Goal: Task Accomplishment & Management: Use online tool/utility

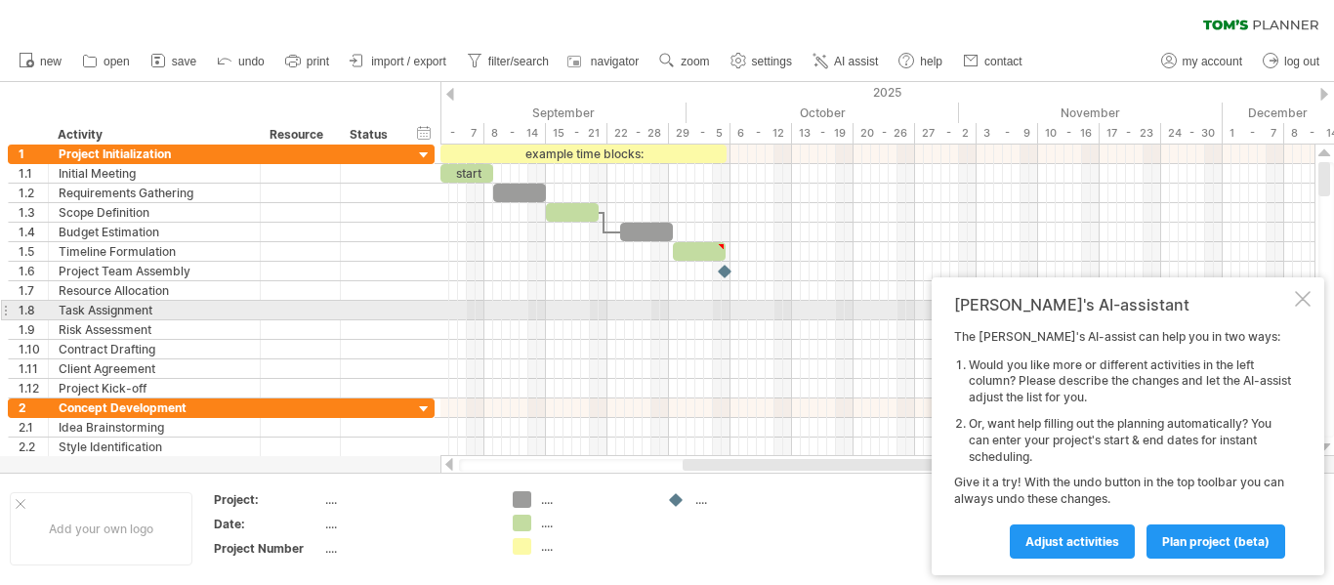
click at [1294, 305] on div "[PERSON_NAME]'s AI-assistant The [PERSON_NAME]'s AI-assist can help you in two …" at bounding box center [1127, 426] width 392 height 298
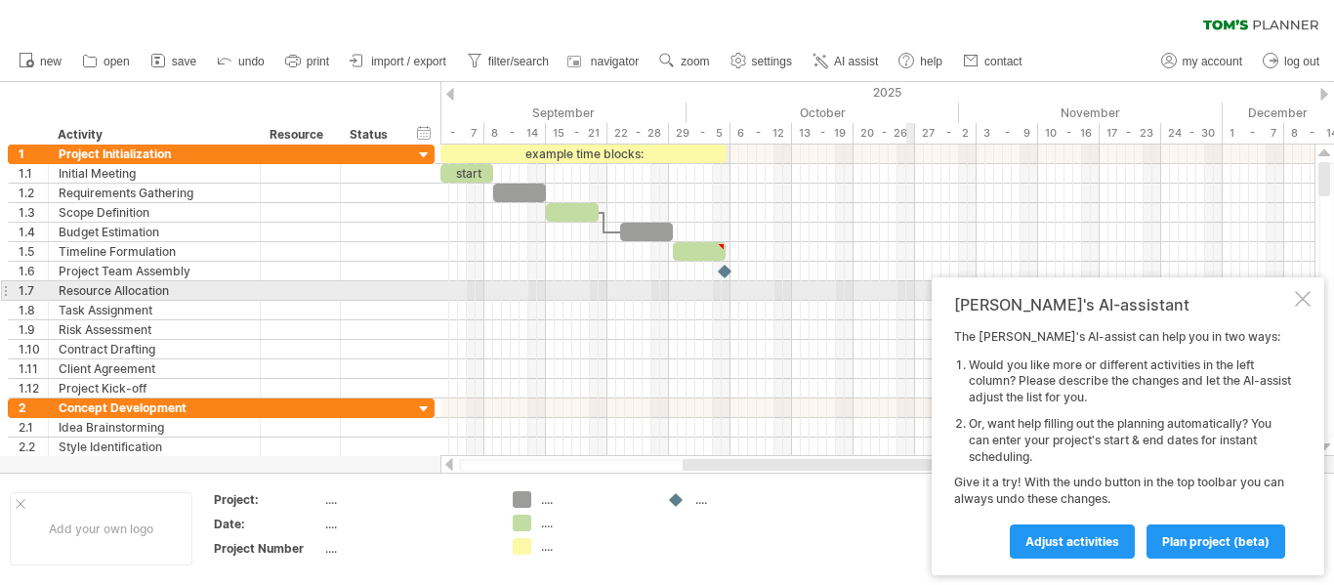
click at [1300, 293] on div at bounding box center [1303, 299] width 16 height 16
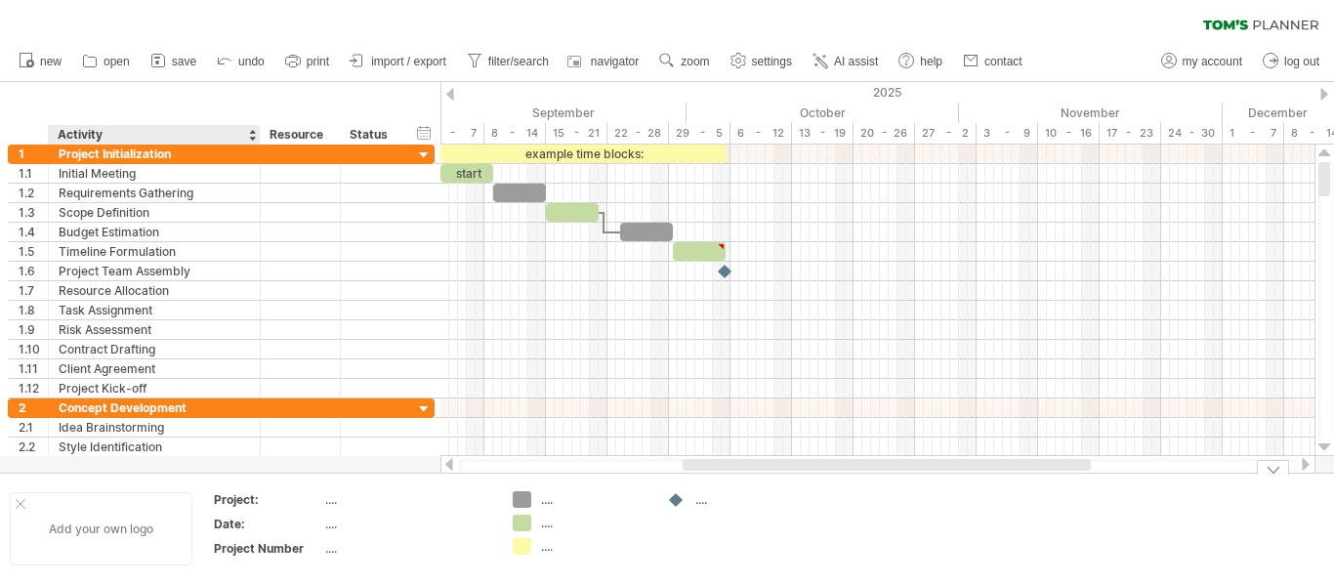
click at [86, 532] on div "Add your own logo" at bounding box center [101, 528] width 183 height 73
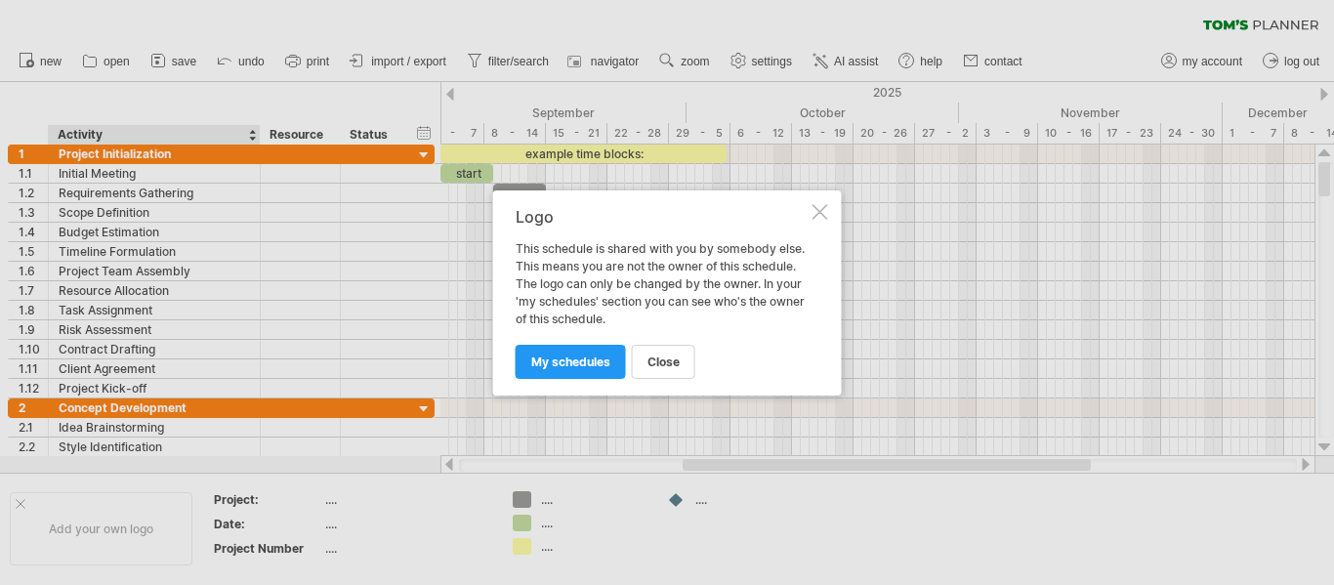
click at [673, 358] on span "close" at bounding box center [663, 361] width 32 height 15
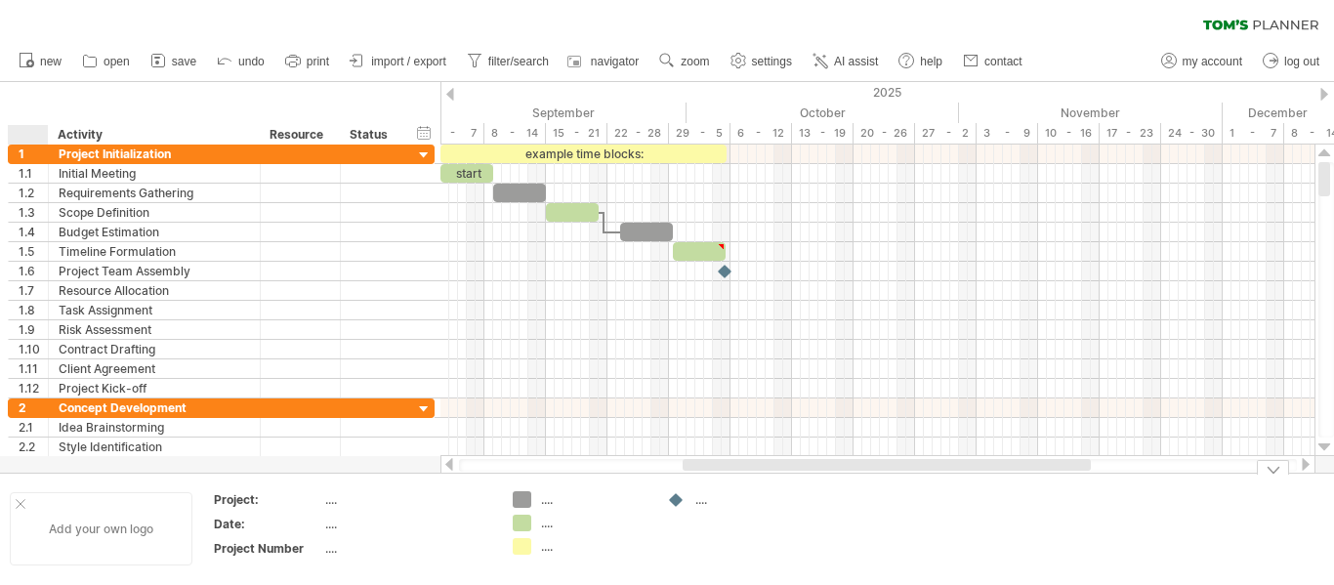
click at [19, 498] on div "Add your own logo" at bounding box center [101, 528] width 183 height 73
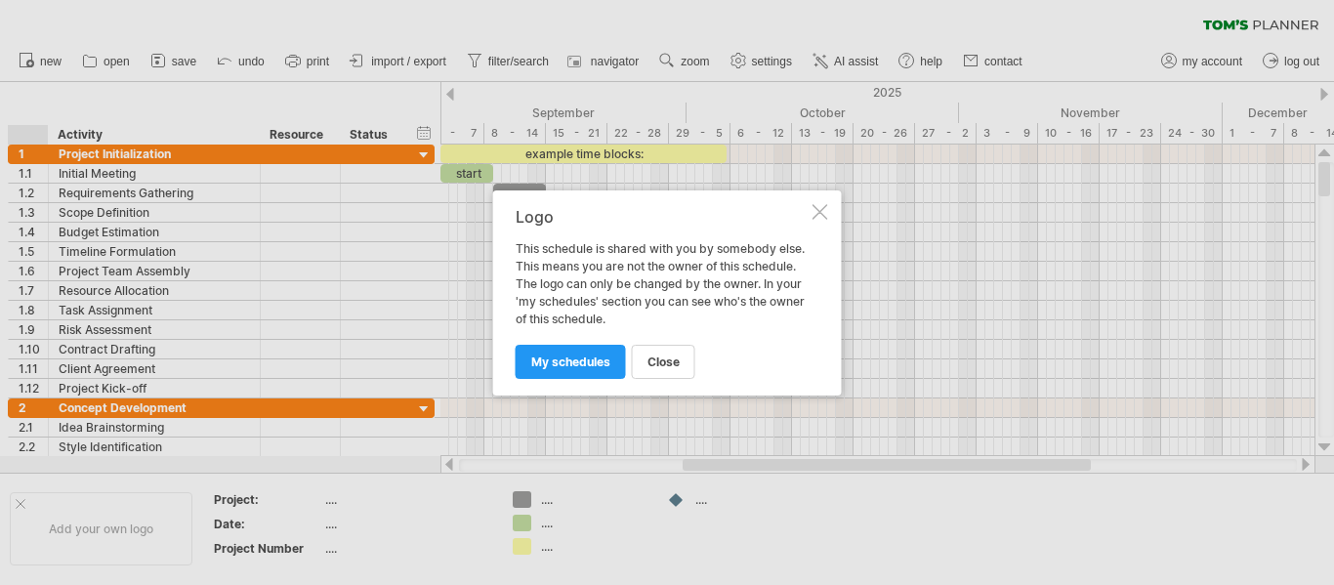
click at [659, 361] on span "close" at bounding box center [663, 361] width 32 height 15
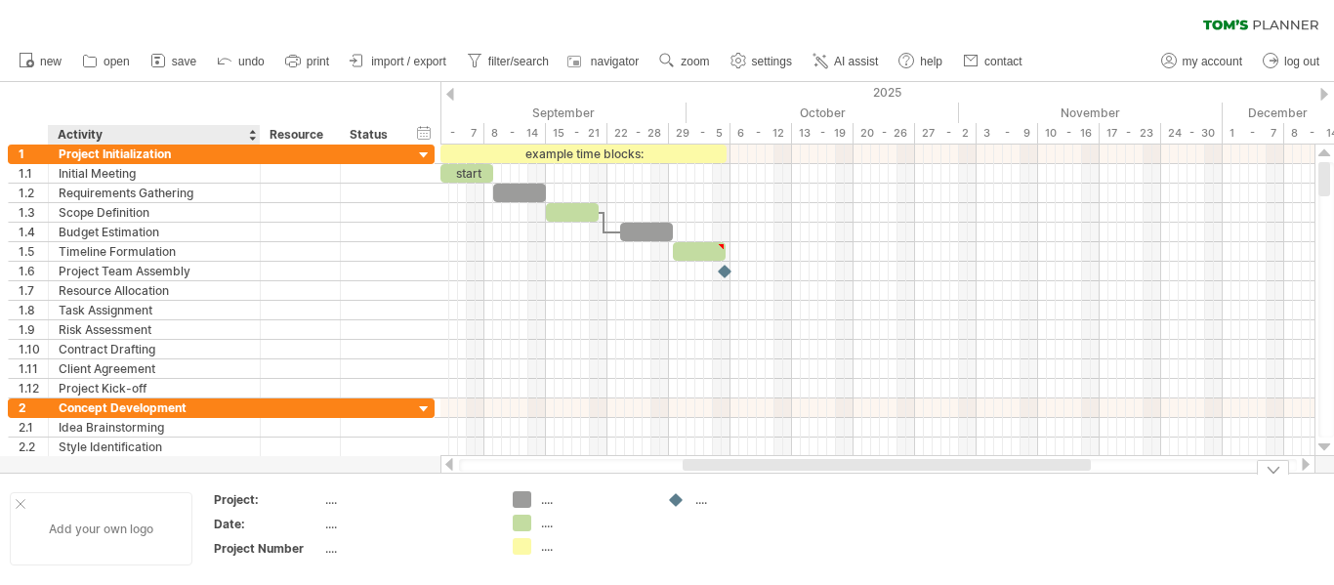
click at [95, 530] on div "Add your own logo" at bounding box center [101, 528] width 183 height 73
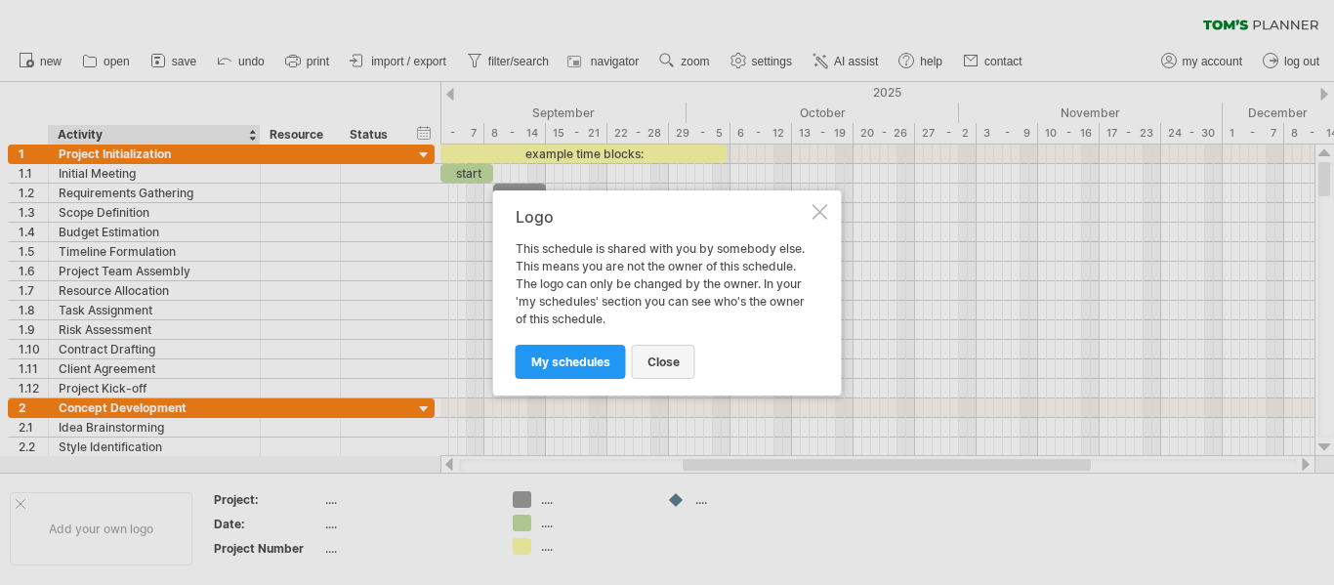
click at [673, 360] on span "close" at bounding box center [663, 361] width 32 height 15
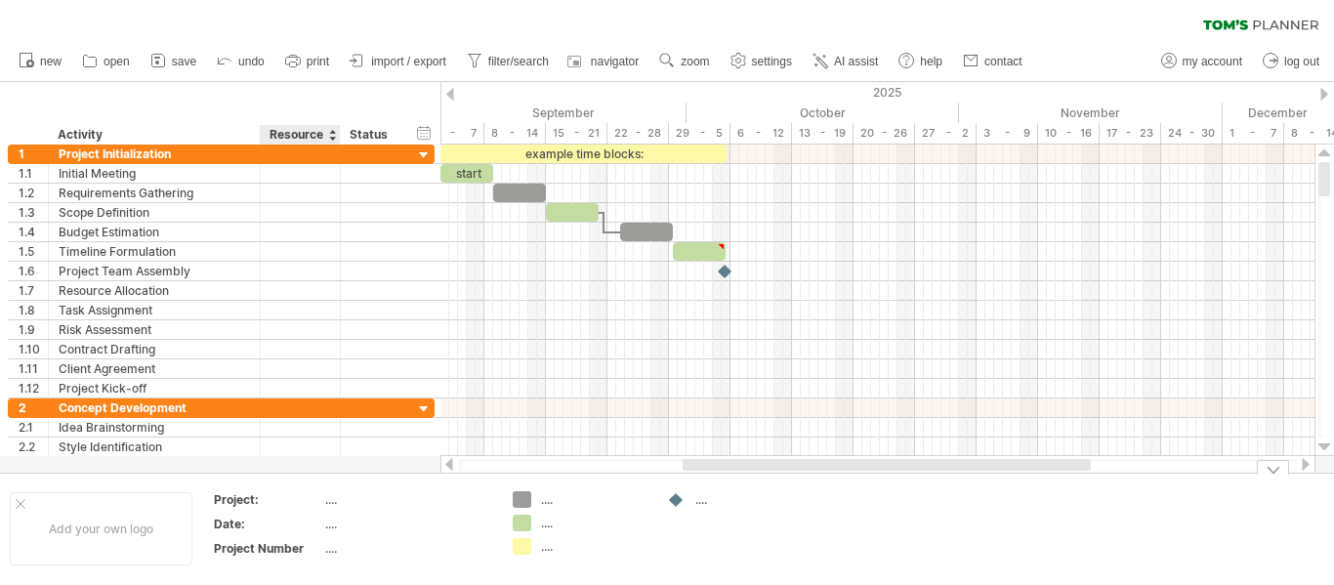
click at [330, 493] on div "...." at bounding box center [407, 499] width 164 height 17
type input "**********"
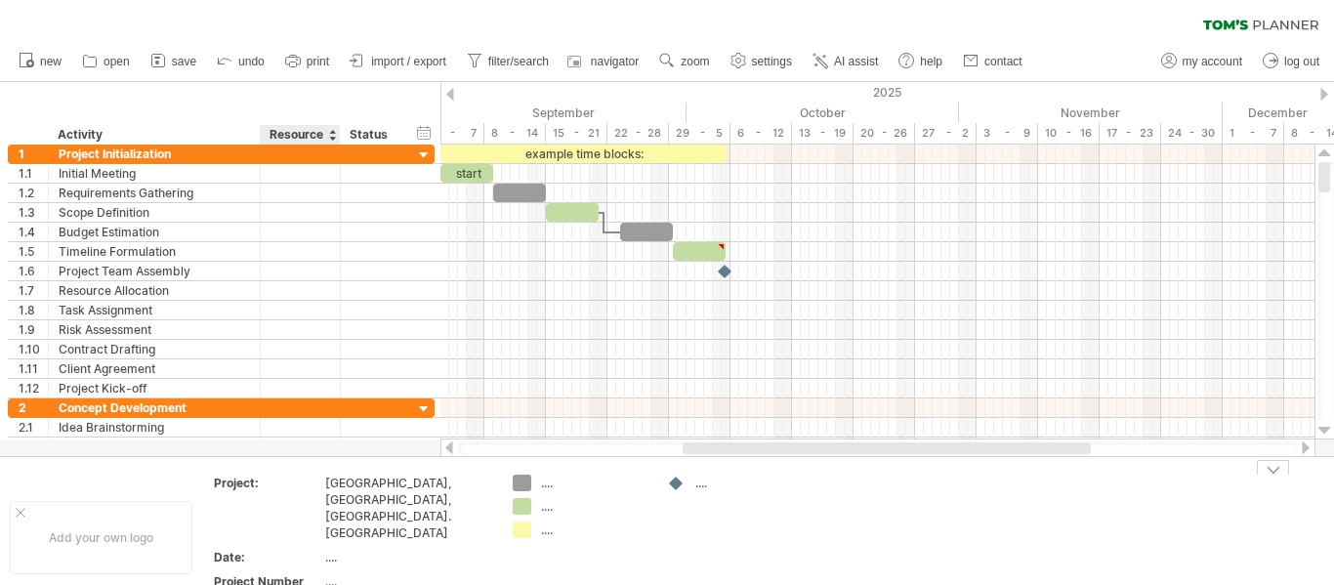
click at [339, 549] on div "...." at bounding box center [407, 557] width 164 height 17
type input "**********"
click at [348, 573] on div "...." at bounding box center [407, 581] width 164 height 17
type input "*"
type input "**********"
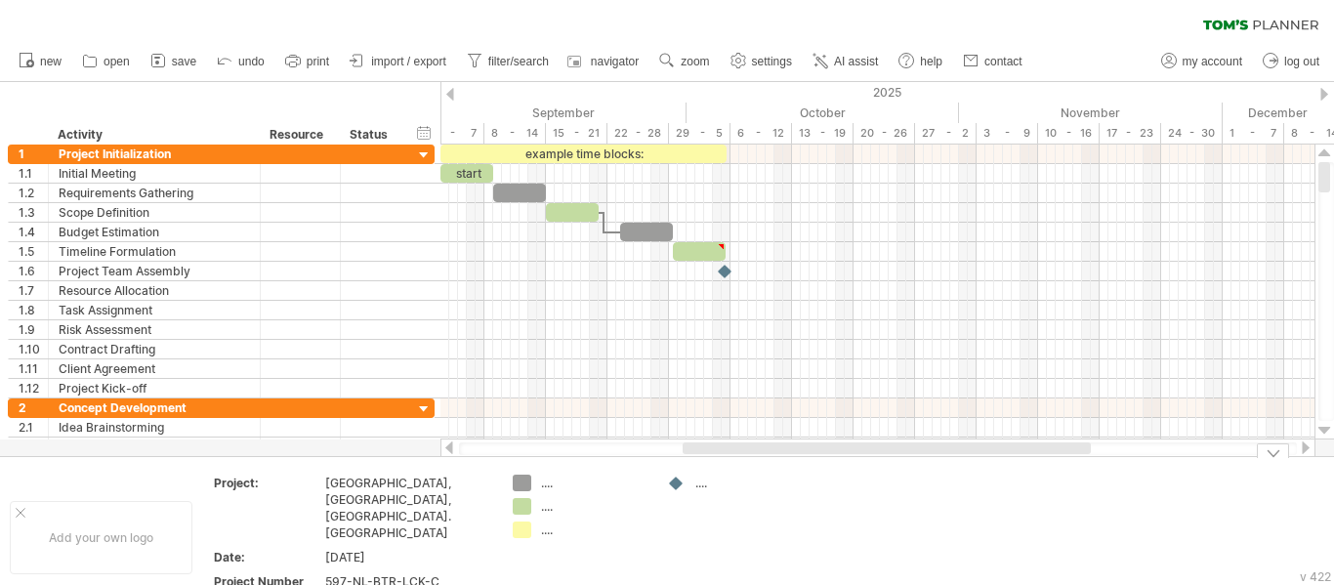
click at [585, 487] on div "...." at bounding box center [594, 482] width 106 height 17
click at [574, 515] on td ".... ...." at bounding box center [580, 536] width 154 height 125
click at [555, 512] on div "...." at bounding box center [594, 506] width 106 height 17
click at [561, 521] on div "...." at bounding box center [594, 529] width 106 height 17
click at [548, 531] on input "text" at bounding box center [589, 529] width 97 height 17
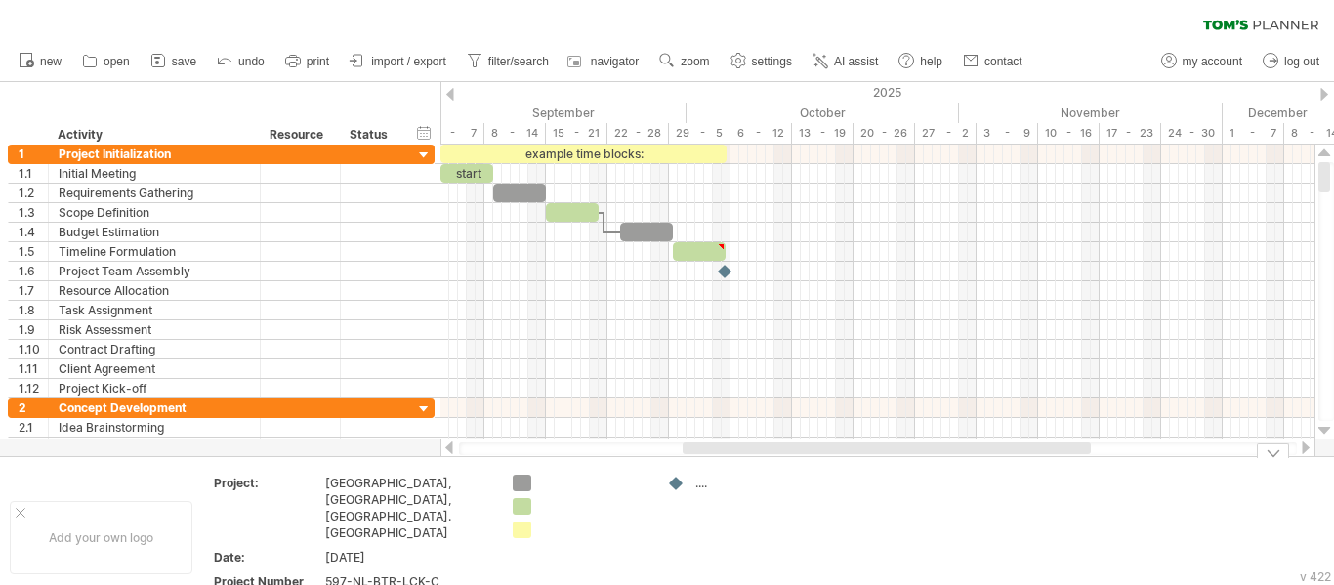
click at [688, 479] on div "...." at bounding box center [734, 482] width 135 height 17
click at [678, 484] on div at bounding box center [677, 483] width 20 height 19
click at [699, 484] on div "...." at bounding box center [748, 482] width 106 height 17
click at [682, 487] on div at bounding box center [677, 483] width 20 height 19
click at [724, 483] on div at bounding box center [748, 482] width 106 height 17
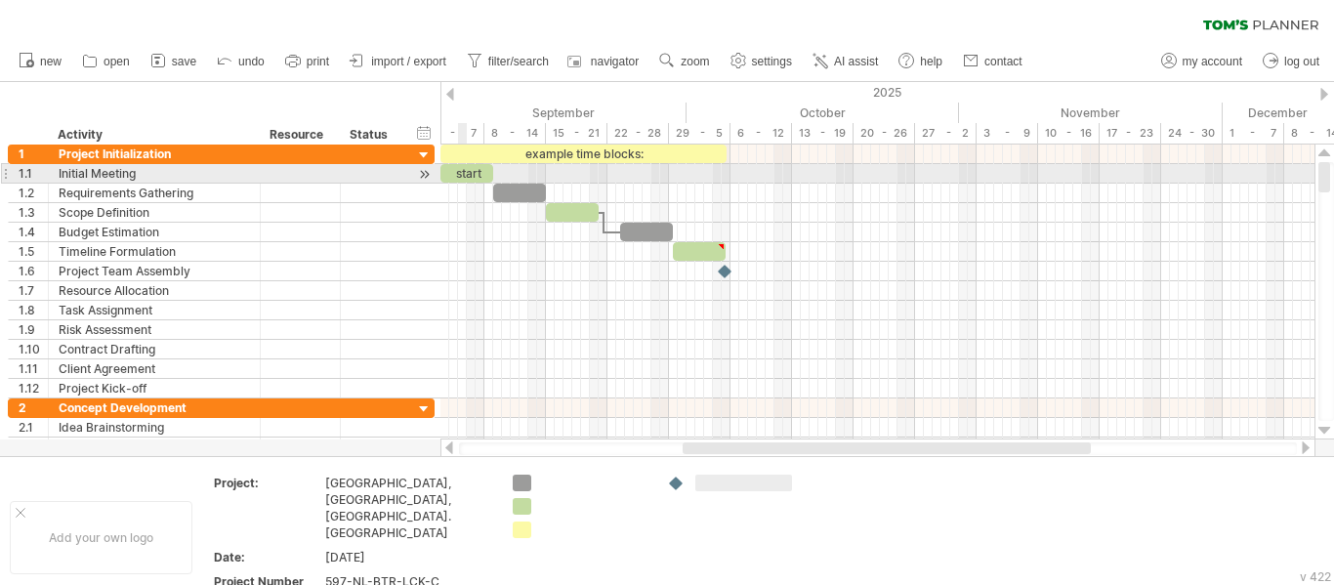
click at [460, 169] on div "start" at bounding box center [466, 173] width 53 height 19
click at [472, 173] on div "*****" at bounding box center [466, 173] width 53 height 19
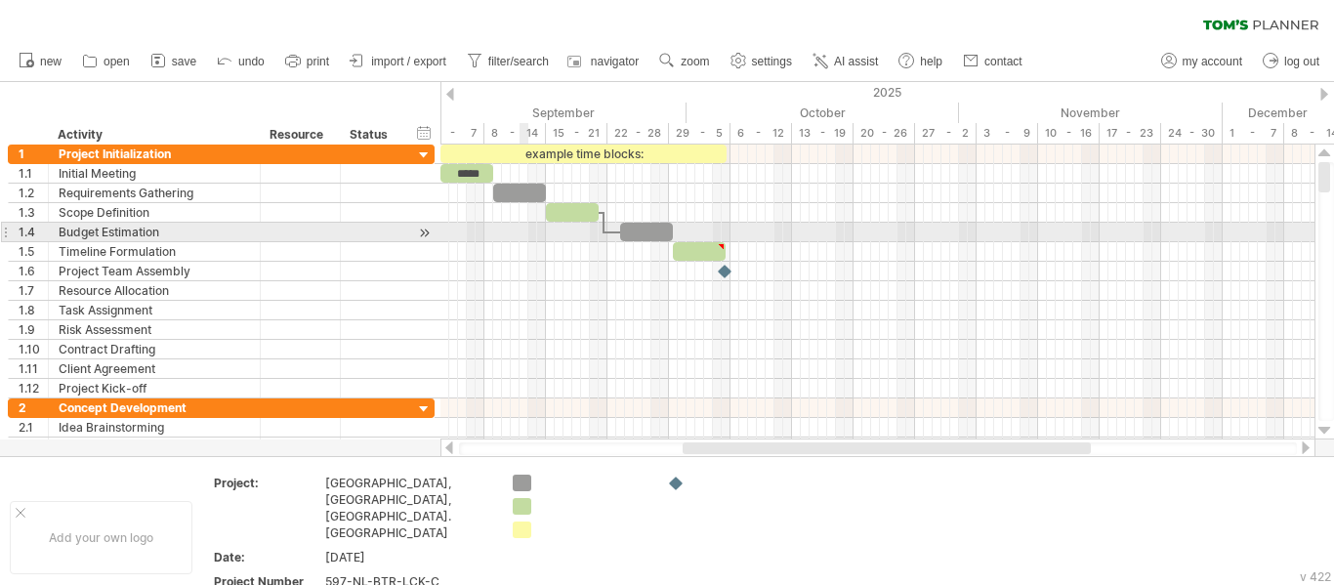
click at [521, 227] on div at bounding box center [877, 233] width 874 height 20
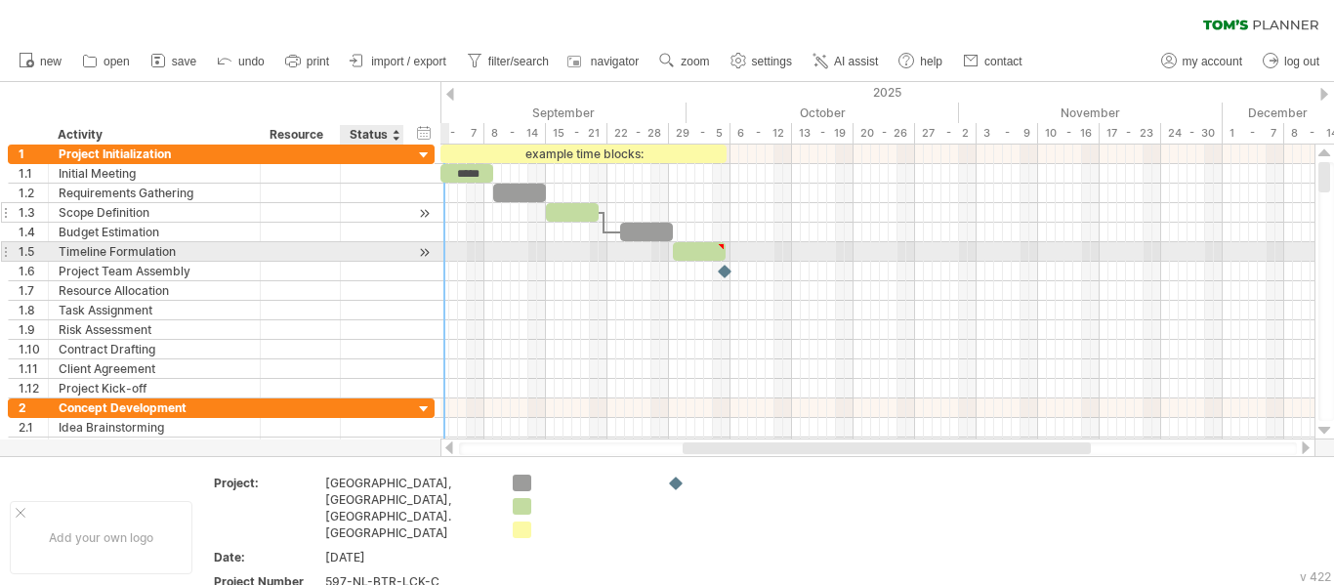
click at [303, 219] on div at bounding box center [300, 212] width 60 height 19
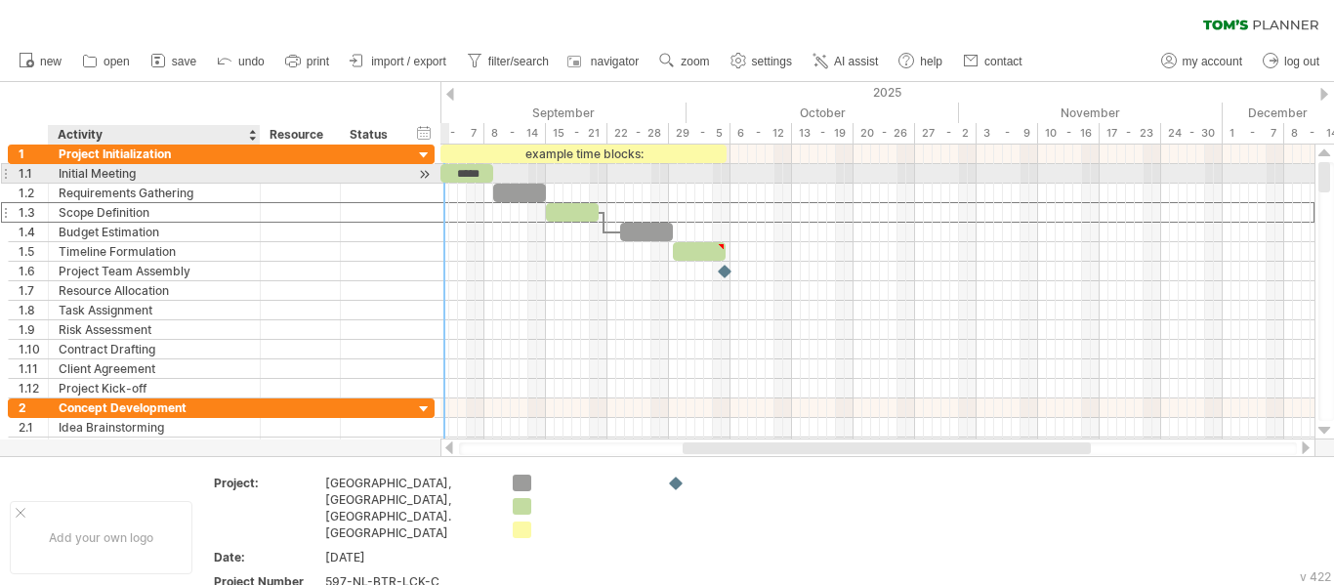
click at [229, 177] on div "Initial Meeting" at bounding box center [154, 173] width 191 height 19
click at [463, 175] on div "*****" at bounding box center [466, 173] width 53 height 19
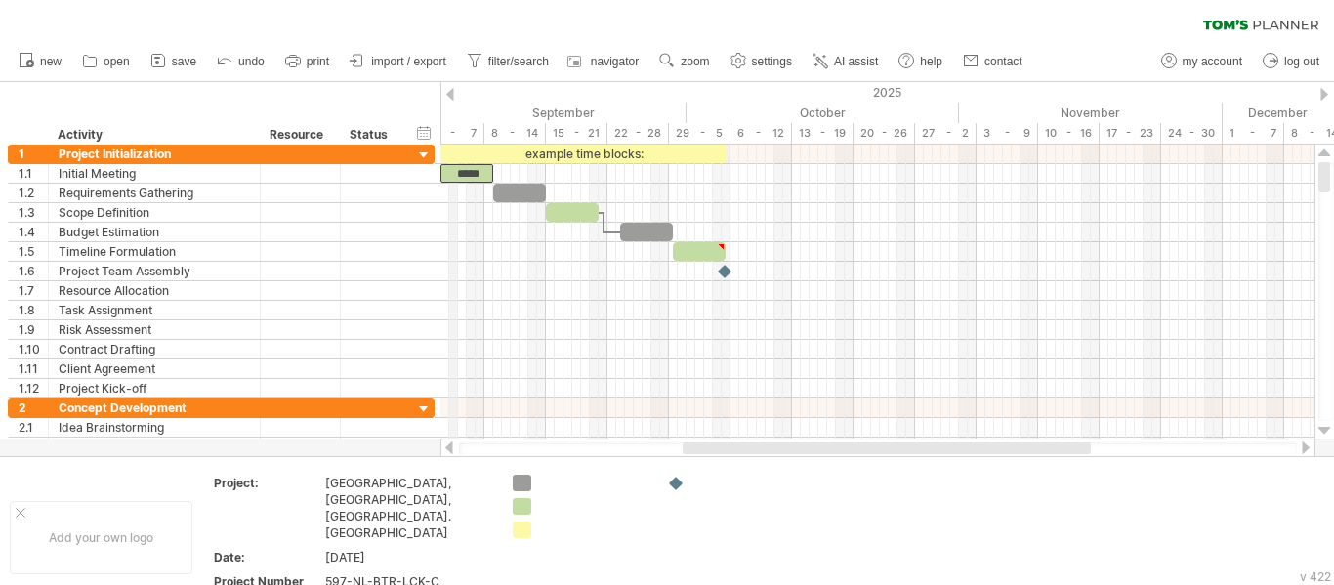
click at [454, 132] on div "1 - 7" at bounding box center [454, 133] width 62 height 21
click at [444, 91] on div "2025" at bounding box center [300, 92] width 2390 height 21
click at [451, 92] on div at bounding box center [450, 94] width 8 height 13
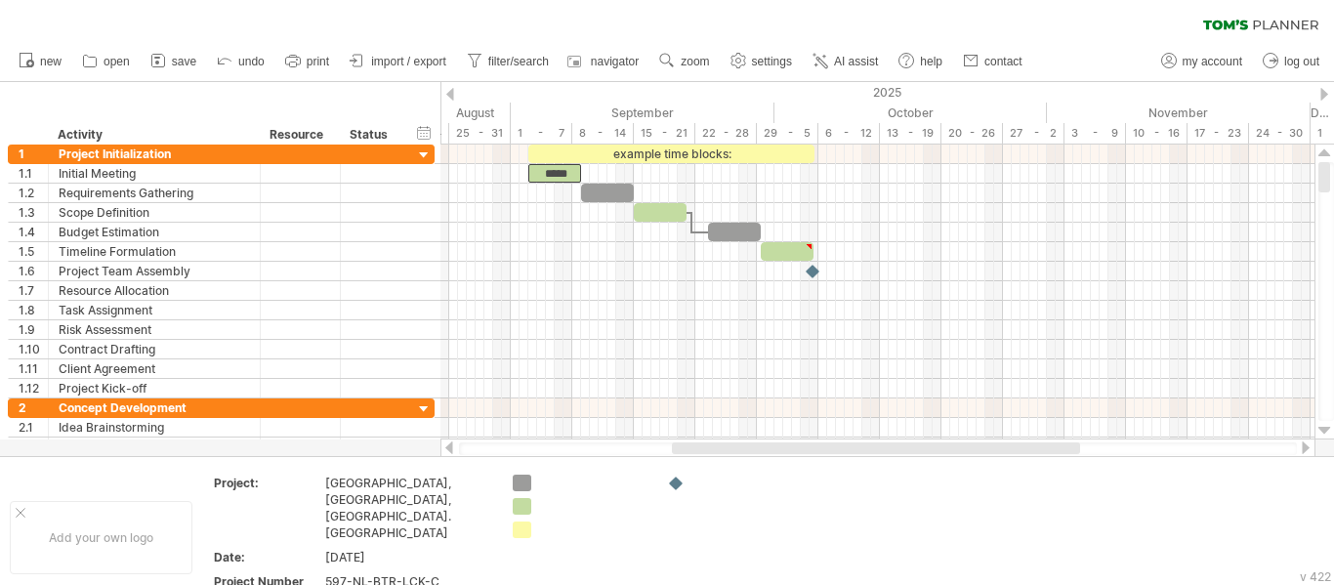
click at [1327, 91] on div at bounding box center [1324, 94] width 8 height 13
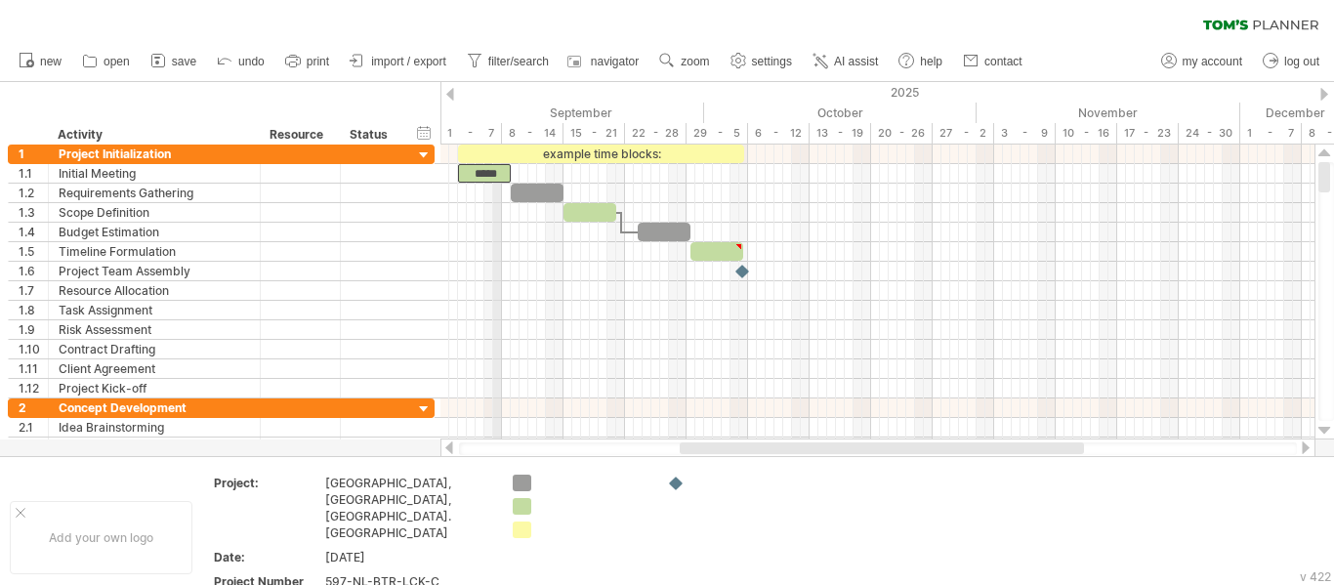
drag, startPoint x: 483, startPoint y: 134, endPoint x: 501, endPoint y: 127, distance: 18.9
click at [501, 127] on div "1 - 7" at bounding box center [471, 133] width 62 height 21
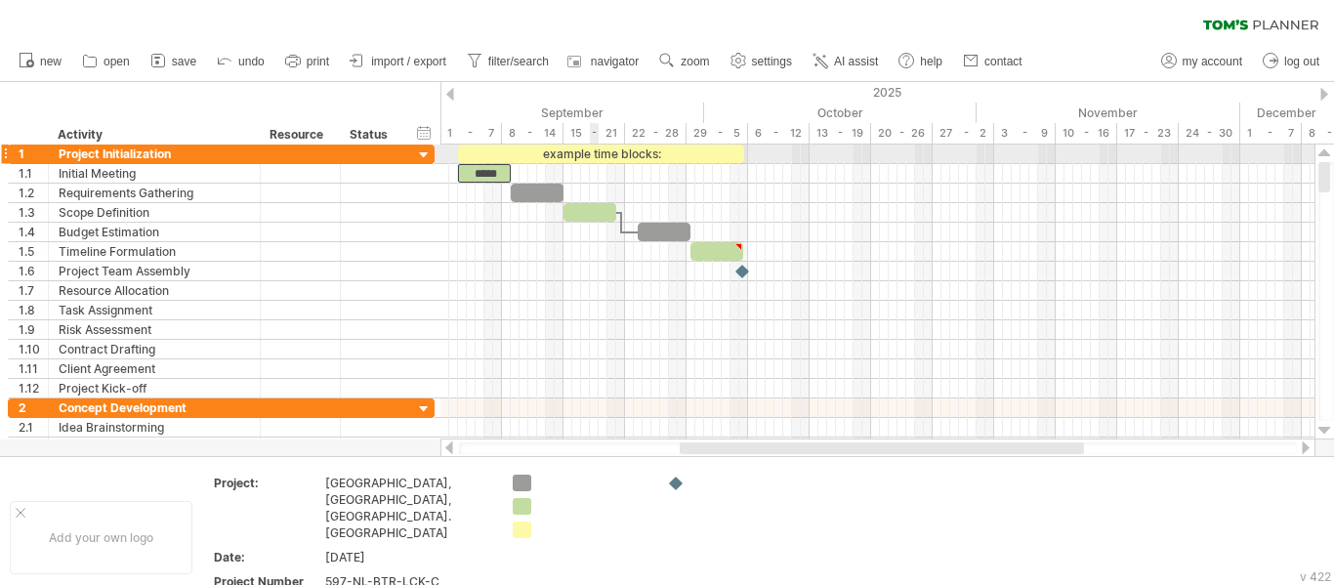
click at [591, 155] on div "example time blocks:" at bounding box center [601, 153] width 286 height 19
click at [585, 150] on div "**********" at bounding box center [601, 153] width 286 height 19
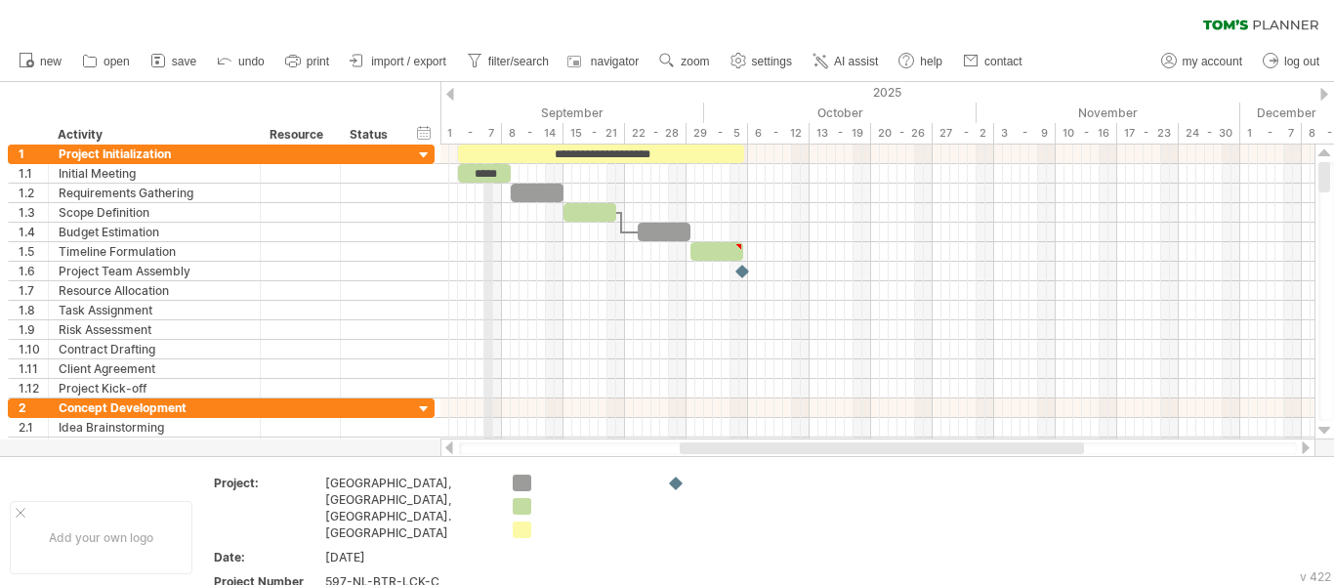
click at [489, 130] on div "1 - 7" at bounding box center [471, 133] width 62 height 21
click at [392, 143] on div "Status" at bounding box center [371, 135] width 43 height 20
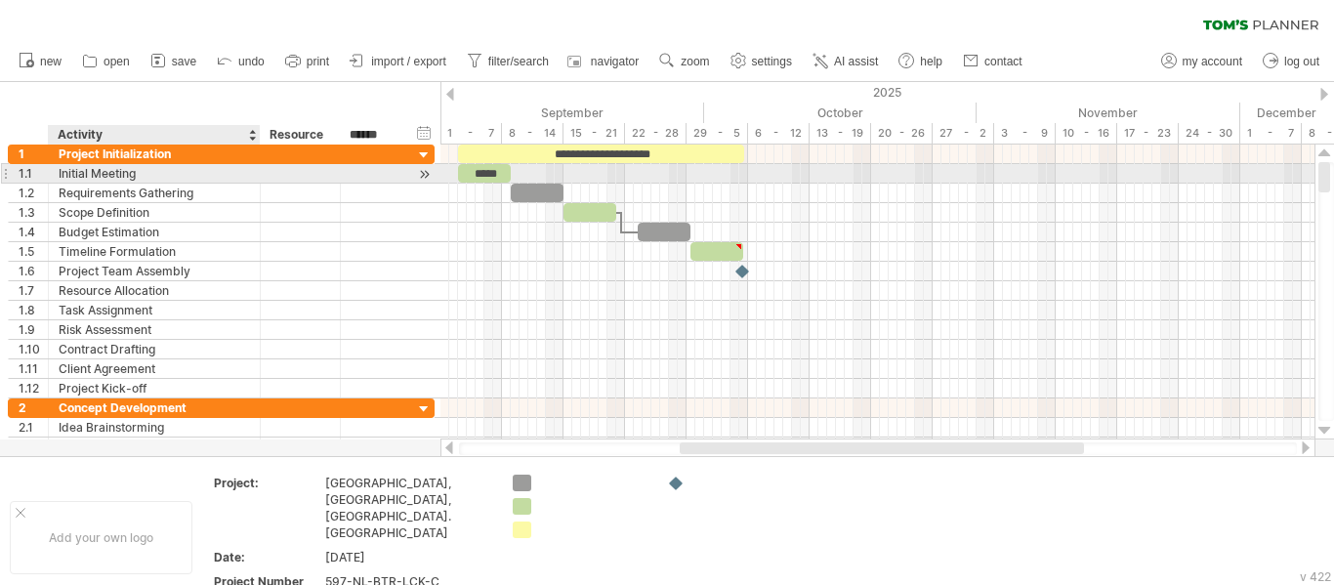
click at [213, 170] on div "Initial Meeting" at bounding box center [154, 173] width 191 height 19
click at [479, 168] on div "*****" at bounding box center [484, 173] width 53 height 19
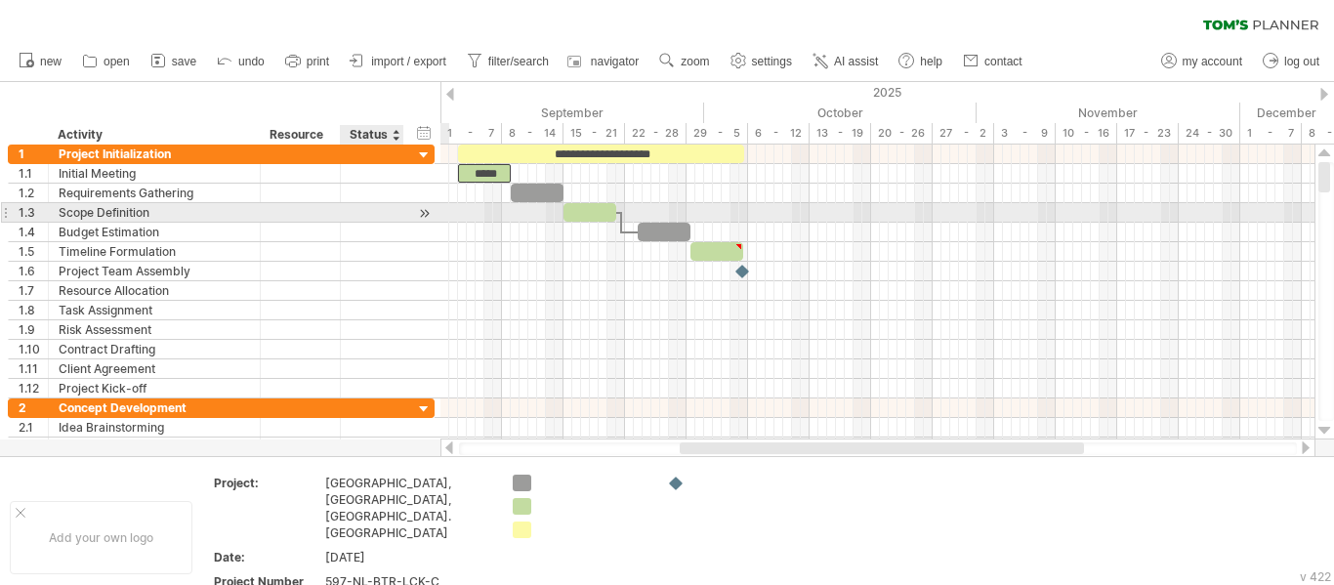
click at [404, 210] on div "**********" at bounding box center [221, 213] width 427 height 20
click at [586, 207] on div at bounding box center [589, 212] width 53 height 19
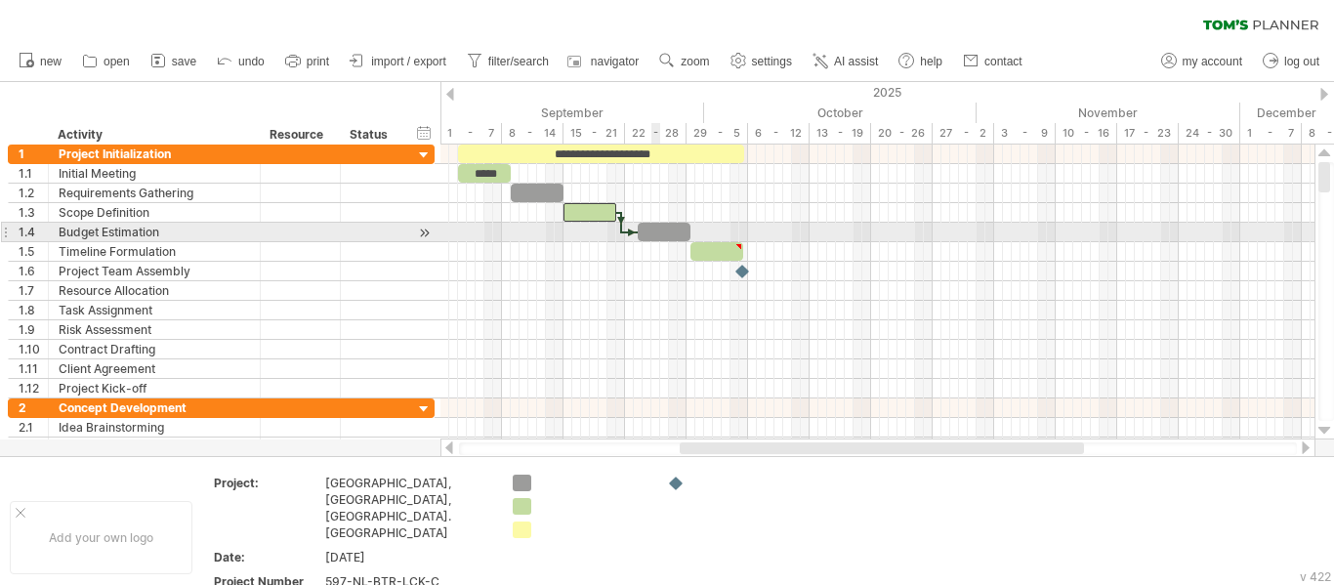
click at [657, 229] on div at bounding box center [664, 232] width 53 height 19
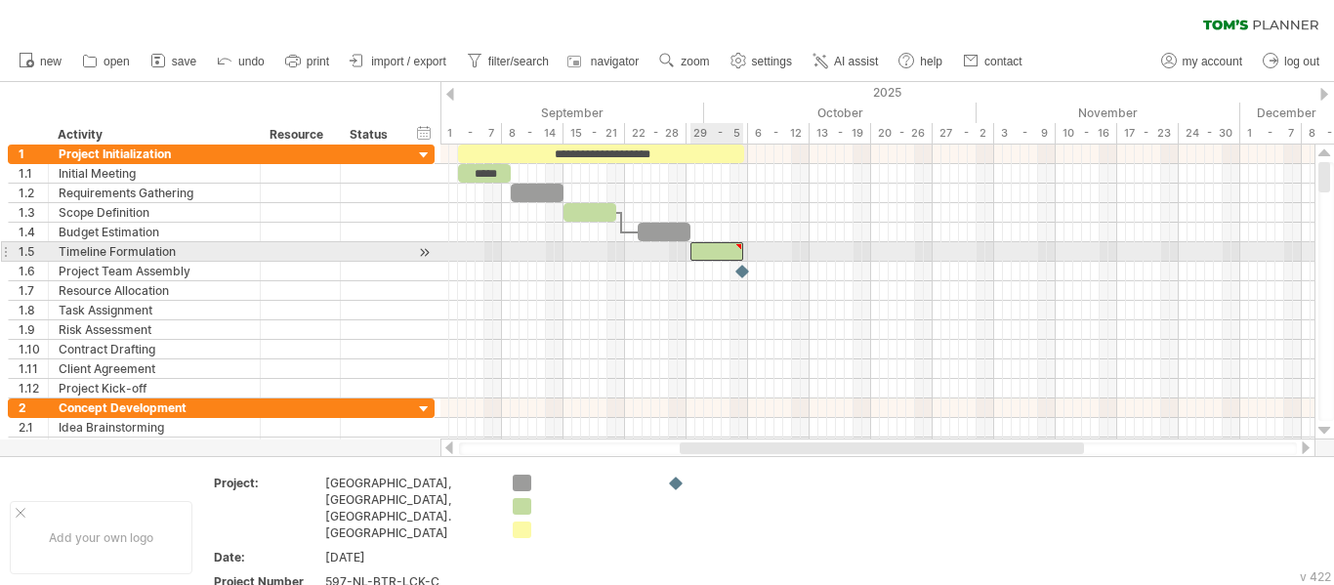
click at [715, 245] on div at bounding box center [716, 251] width 53 height 19
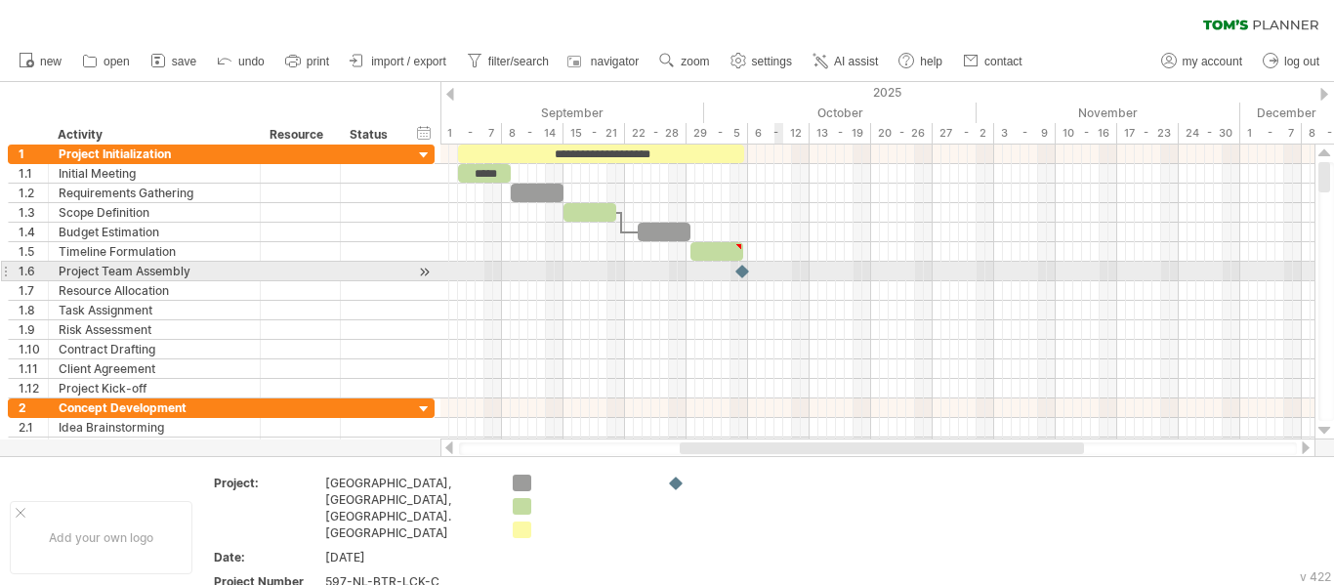
click at [778, 274] on div at bounding box center [877, 272] width 874 height 20
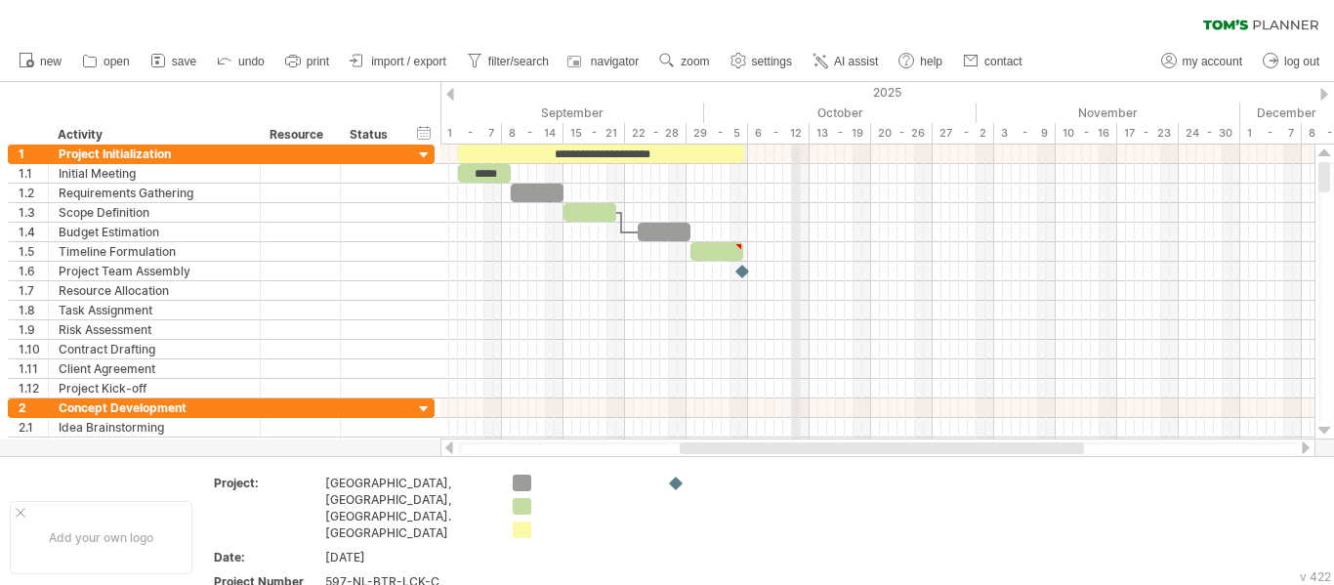
click at [795, 133] on div "6 - 12" at bounding box center [779, 133] width 62 height 21
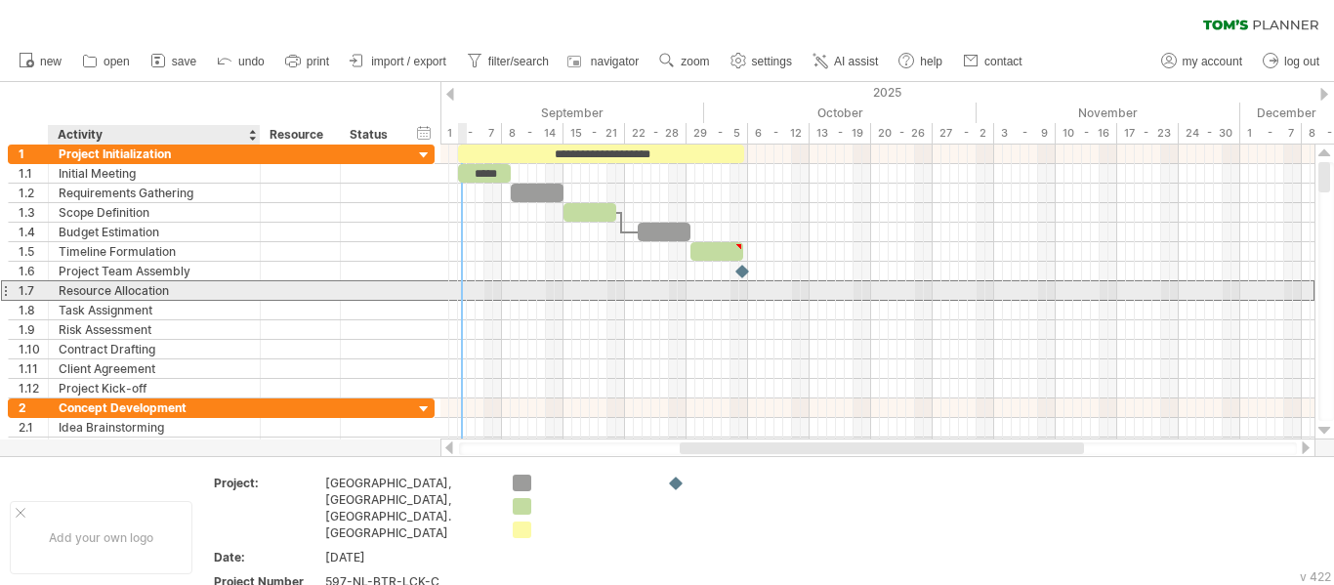
click at [160, 294] on div "Resource Allocation" at bounding box center [154, 290] width 191 height 19
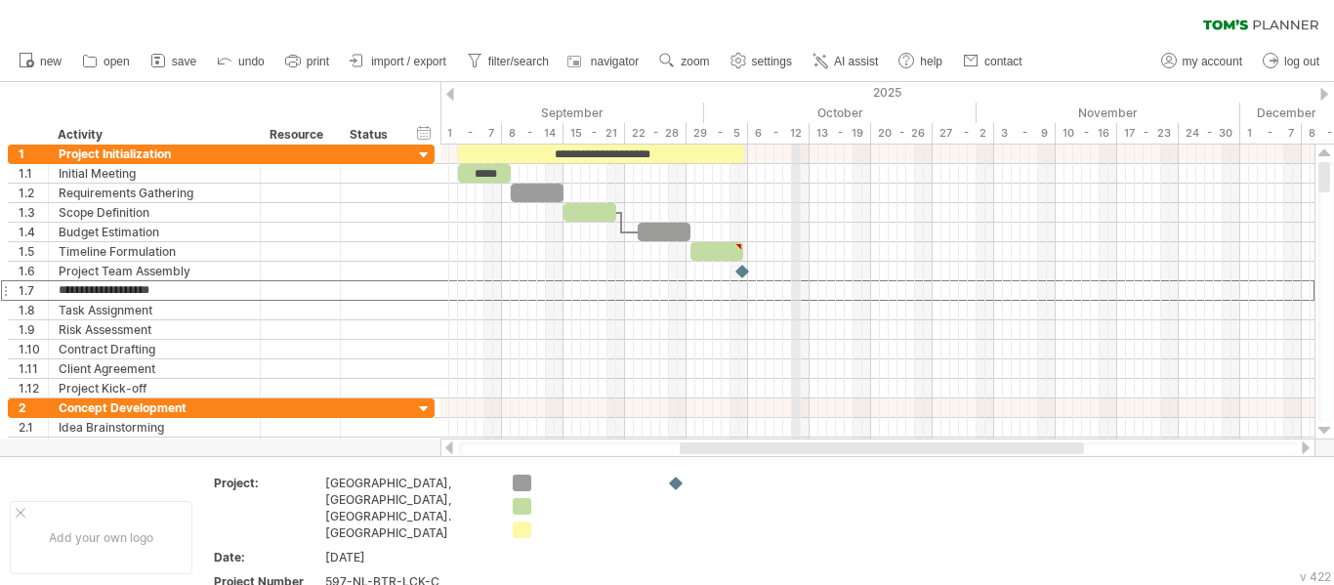
click at [795, 132] on div "6 - 12" at bounding box center [779, 133] width 62 height 21
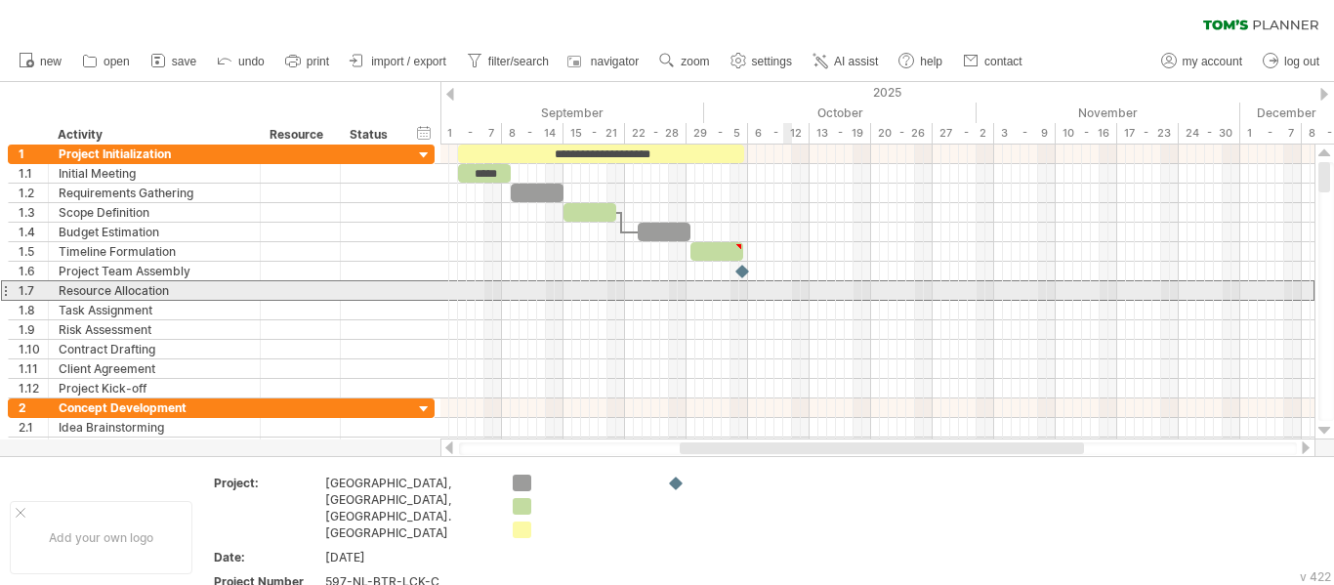
click at [784, 282] on div at bounding box center [877, 290] width 874 height 21
drag, startPoint x: 754, startPoint y: 283, endPoint x: 806, endPoint y: 301, distance: 55.6
click at [806, 301] on div at bounding box center [877, 271] width 874 height 254
click at [797, 297] on div at bounding box center [877, 291] width 874 height 20
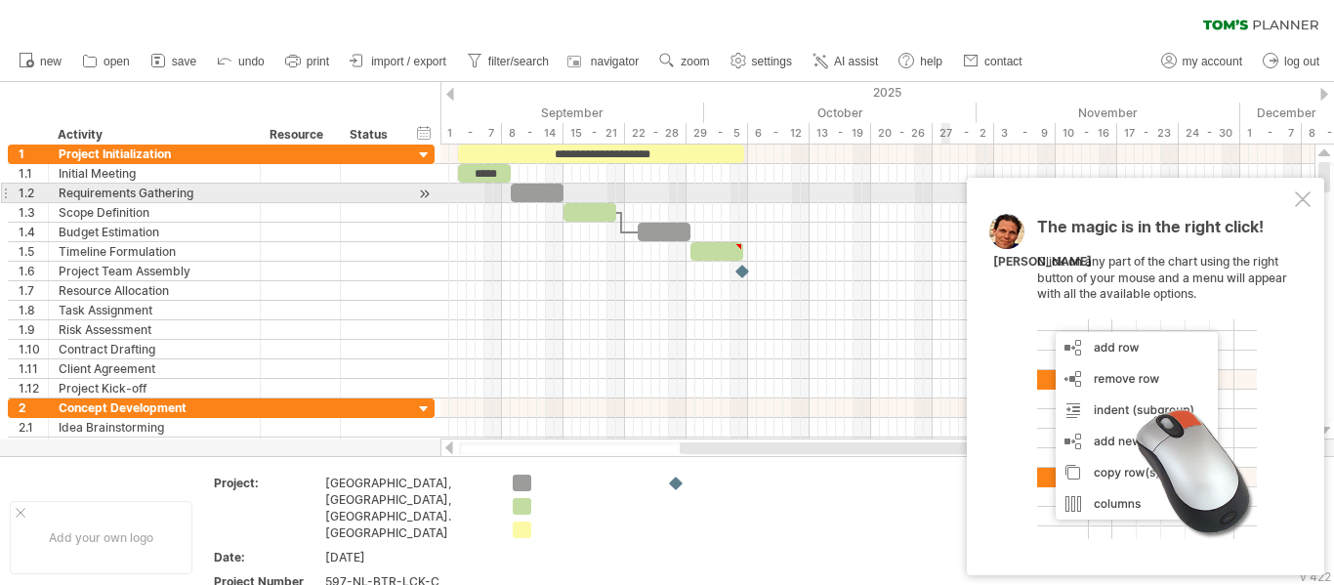
click at [1306, 199] on div at bounding box center [1303, 199] width 16 height 16
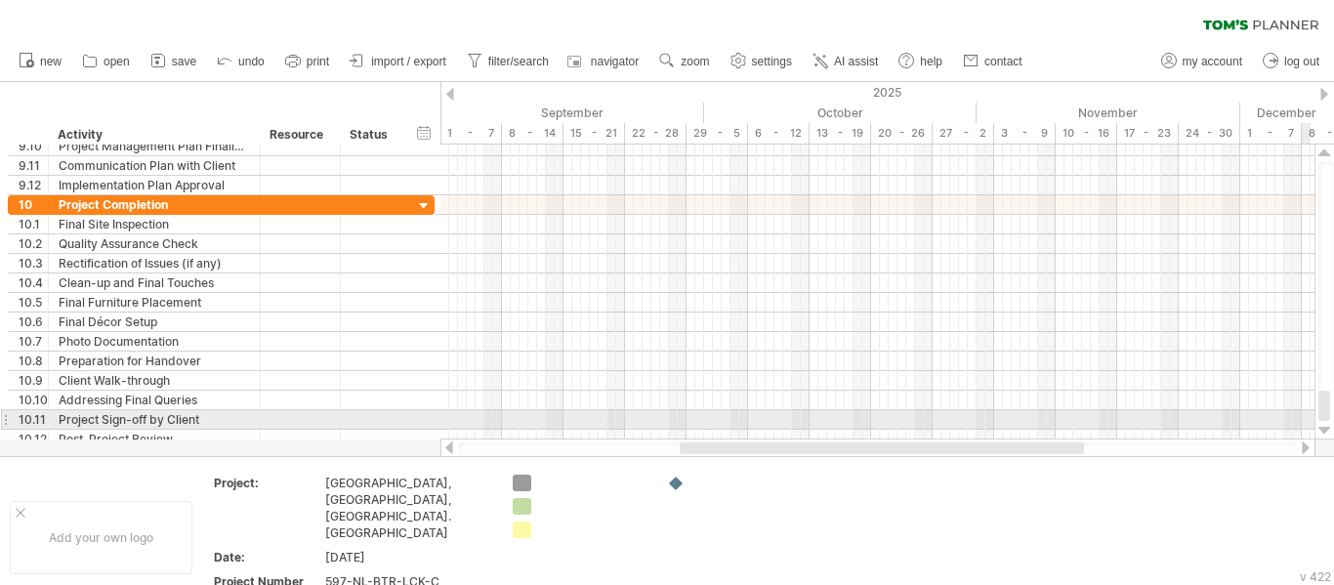
drag, startPoint x: 1327, startPoint y: 299, endPoint x: 1330, endPoint y: 413, distance: 114.3
click at [1330, 417] on div at bounding box center [1326, 291] width 16 height 259
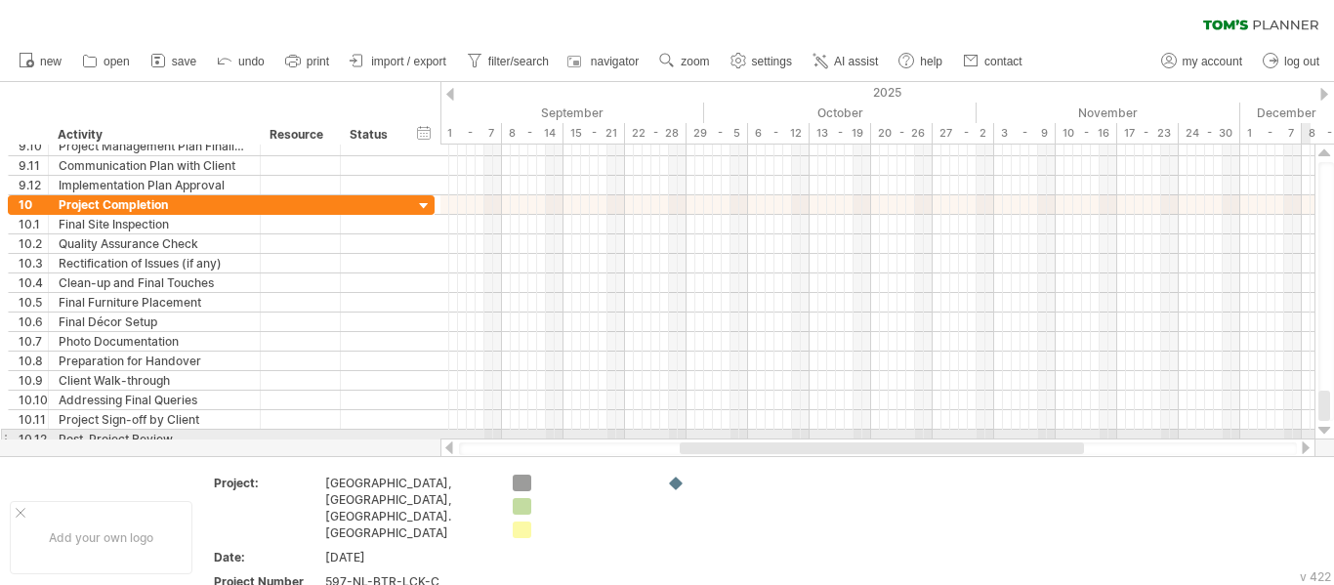
click at [1320, 431] on div at bounding box center [1324, 431] width 13 height 16
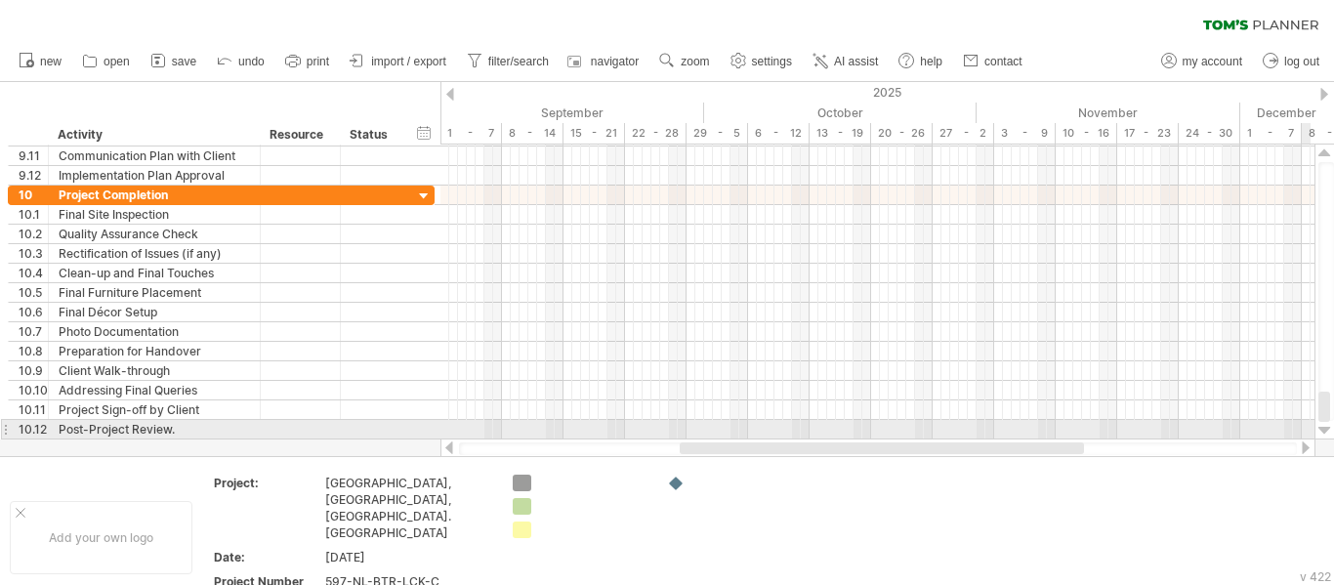
click at [1320, 431] on div at bounding box center [1324, 431] width 13 height 16
